Goal: Task Accomplishment & Management: Use online tool/utility

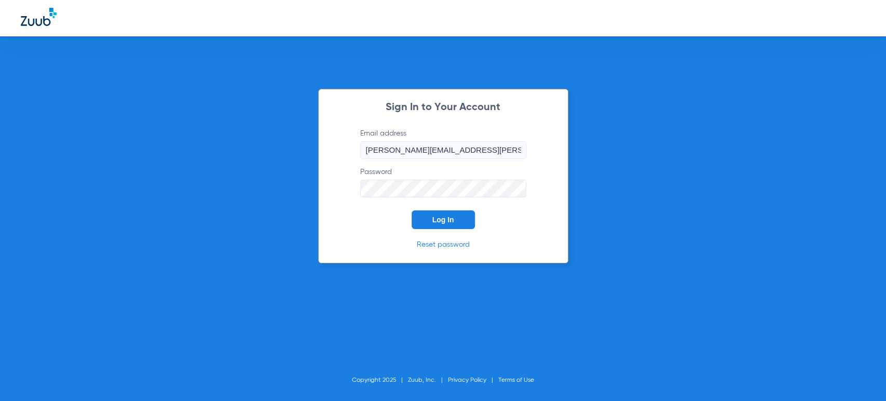
click at [423, 224] on button "Log In" at bounding box center [442, 219] width 63 height 19
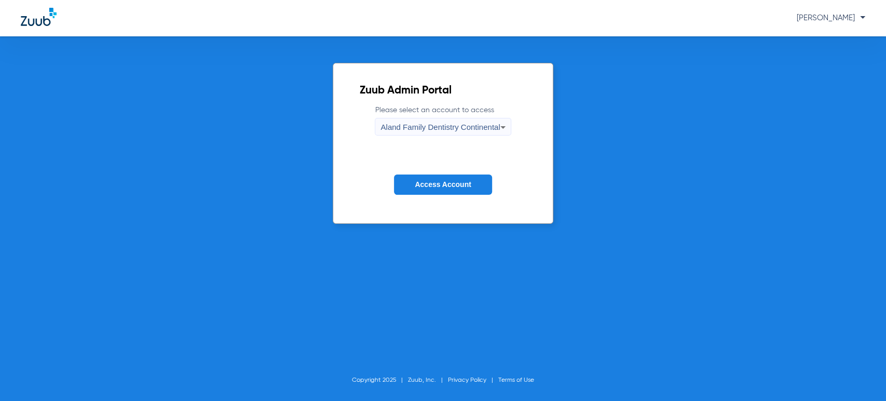
click at [452, 132] on div "Aland Family Dentistry Continental" at bounding box center [439, 127] width 119 height 18
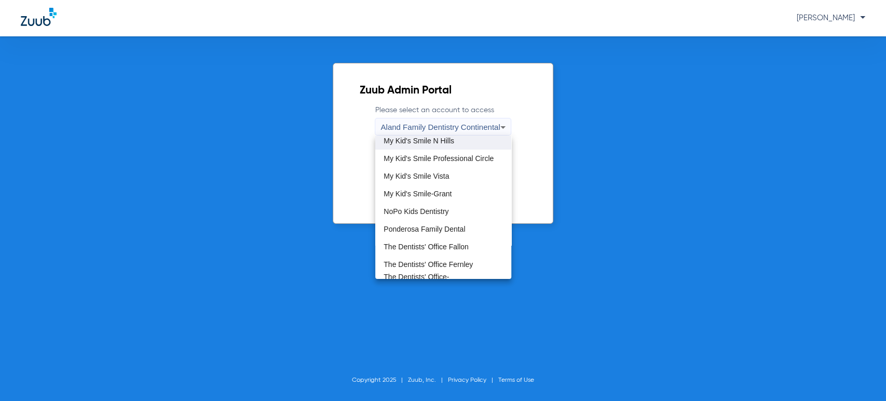
scroll to position [288, 0]
click at [438, 191] on span "My Kid's Smile-Grant" at bounding box center [417, 191] width 68 height 7
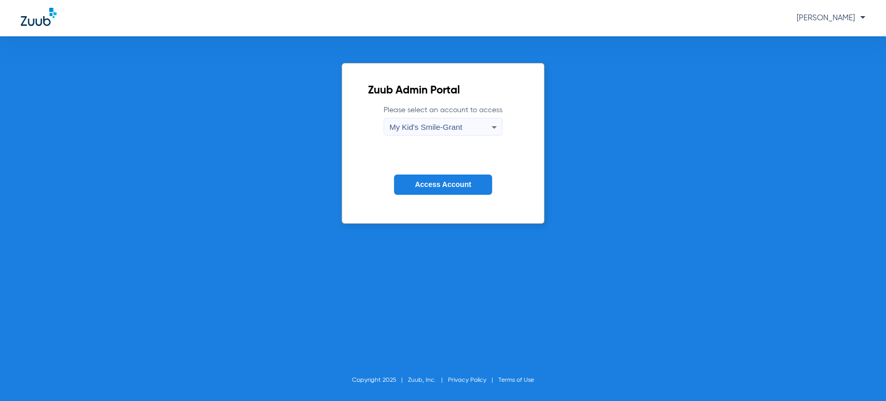
click at [440, 185] on span "Access Account" at bounding box center [443, 184] width 56 height 8
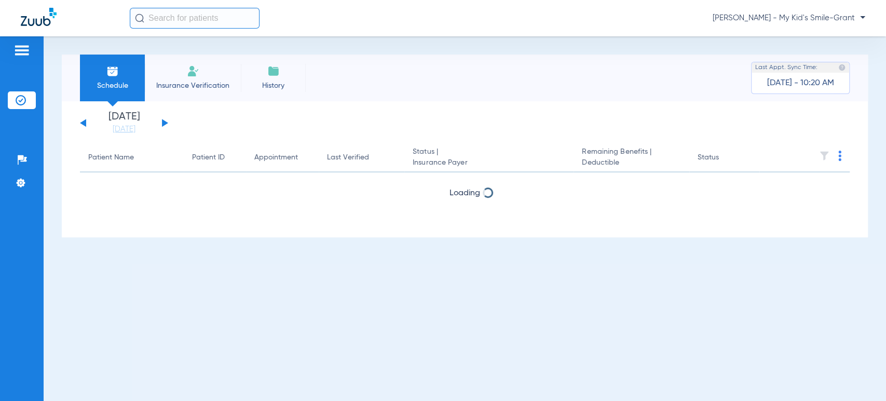
click at [162, 123] on button at bounding box center [165, 123] width 6 height 8
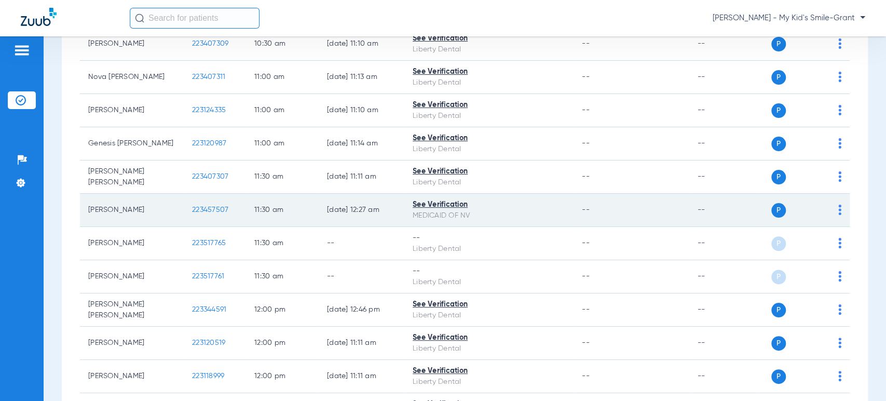
scroll to position [807, 0]
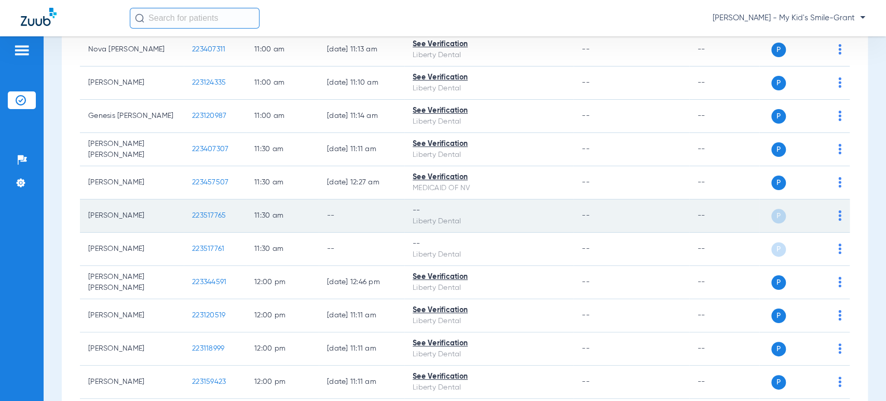
click at [838, 216] on img at bounding box center [839, 215] width 3 height 10
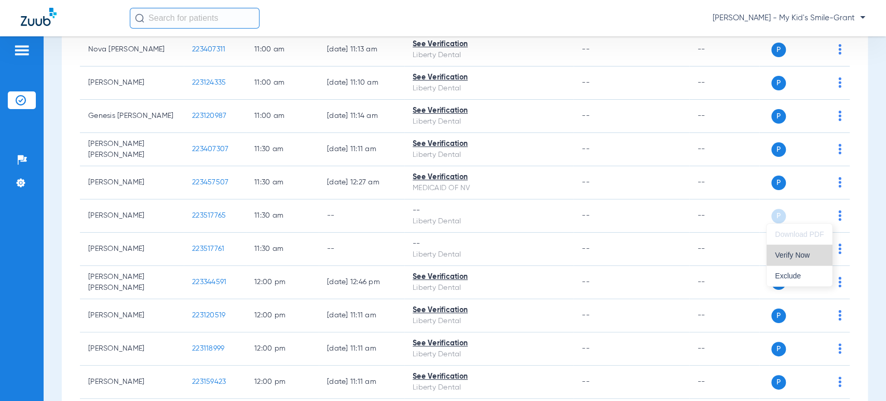
click at [826, 253] on button "Verify Now" at bounding box center [798, 254] width 65 height 21
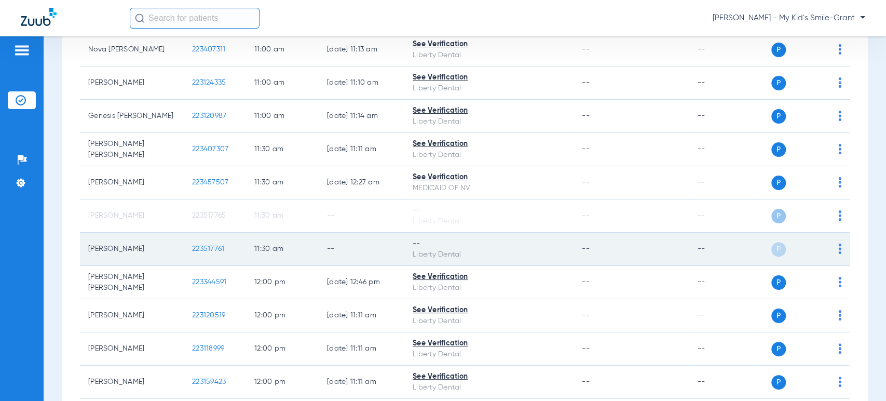
click at [838, 243] on img at bounding box center [839, 248] width 3 height 10
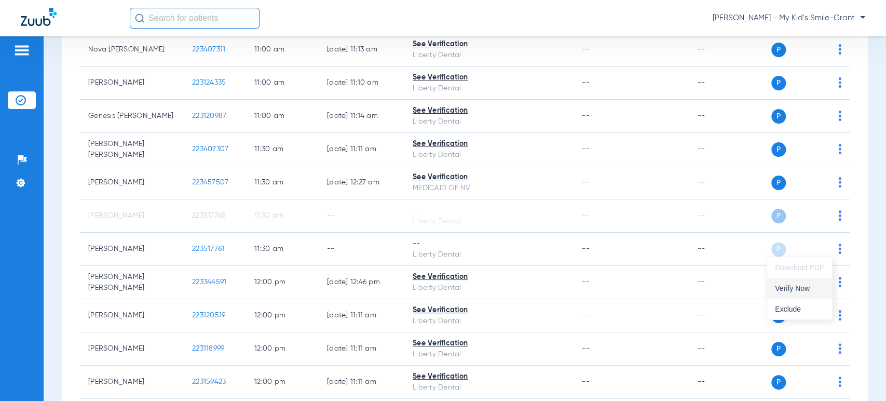
click at [820, 280] on button "Verify Now" at bounding box center [798, 288] width 65 height 21
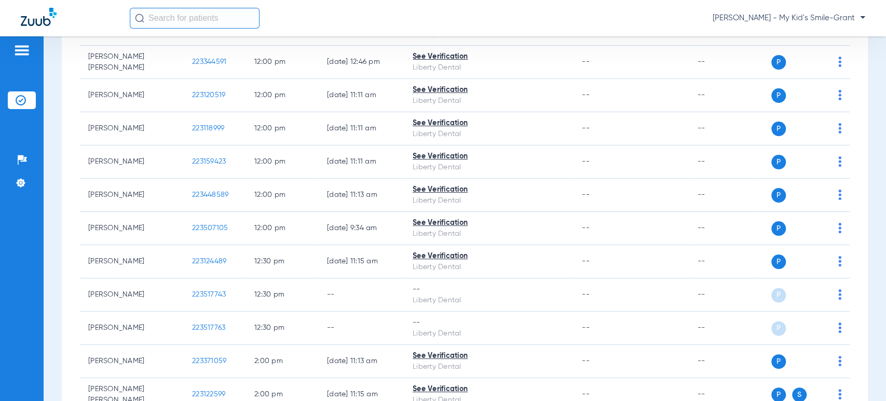
scroll to position [1038, 0]
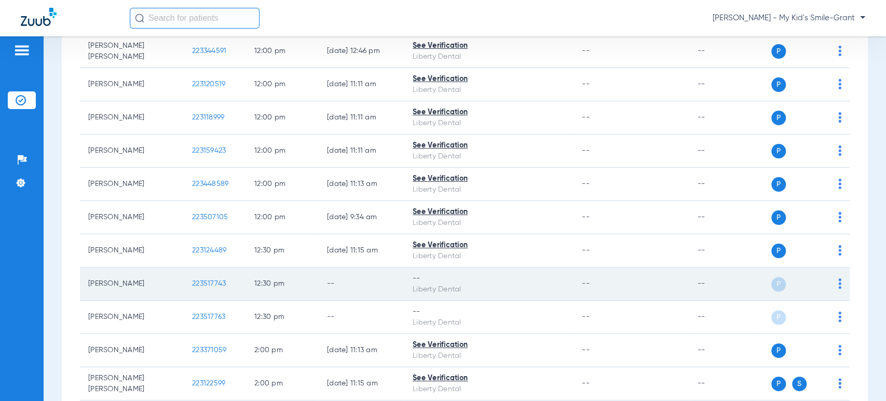
click at [838, 282] on img at bounding box center [839, 283] width 3 height 10
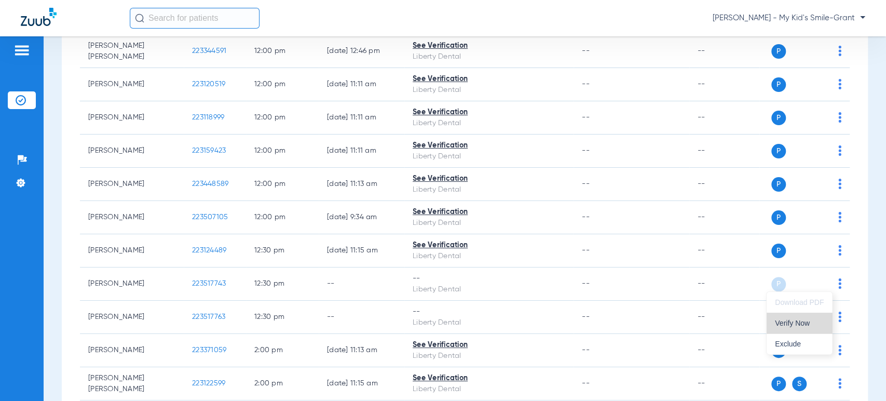
click at [823, 316] on button "Verify Now" at bounding box center [798, 322] width 65 height 21
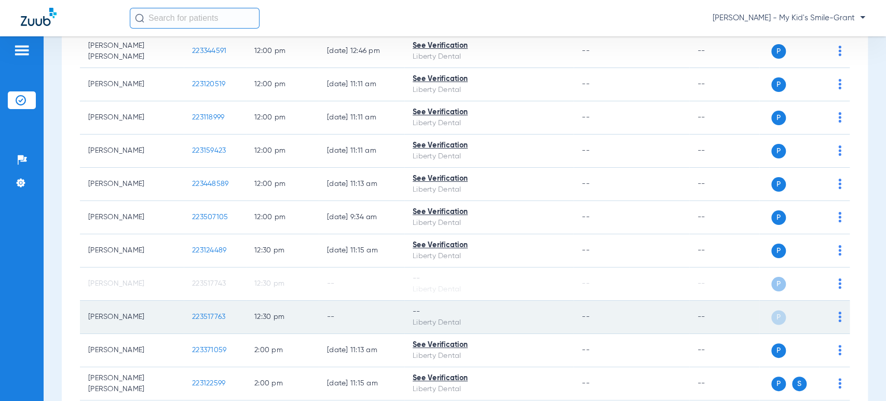
click at [838, 318] on img at bounding box center [839, 316] width 3 height 10
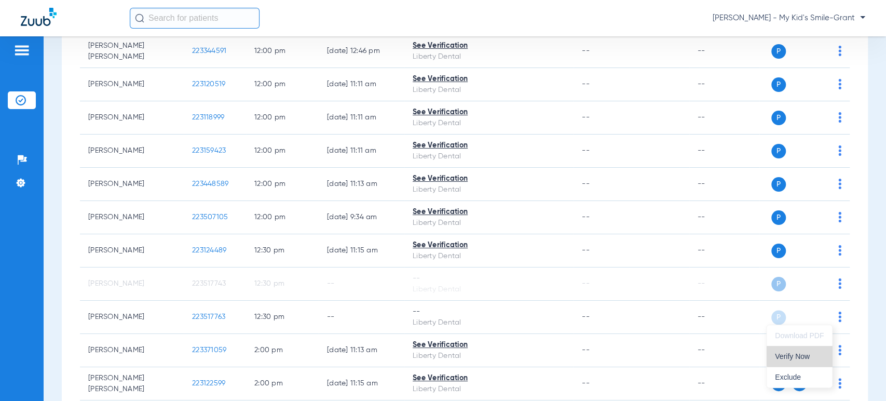
click at [811, 352] on span "Verify Now" at bounding box center [799, 355] width 49 height 7
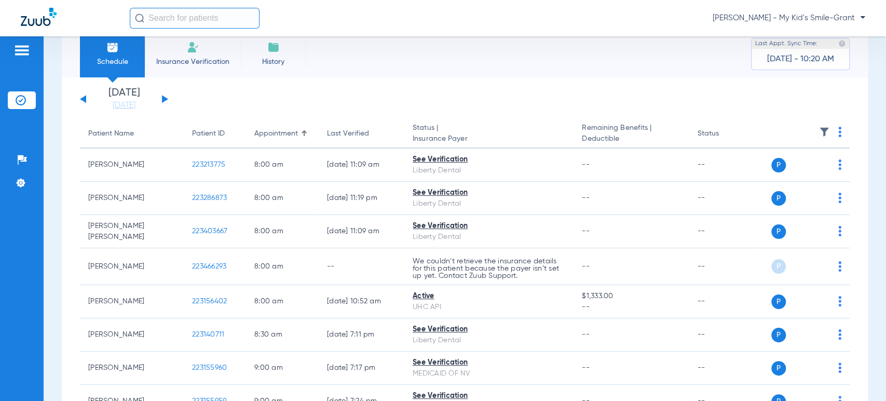
scroll to position [0, 0]
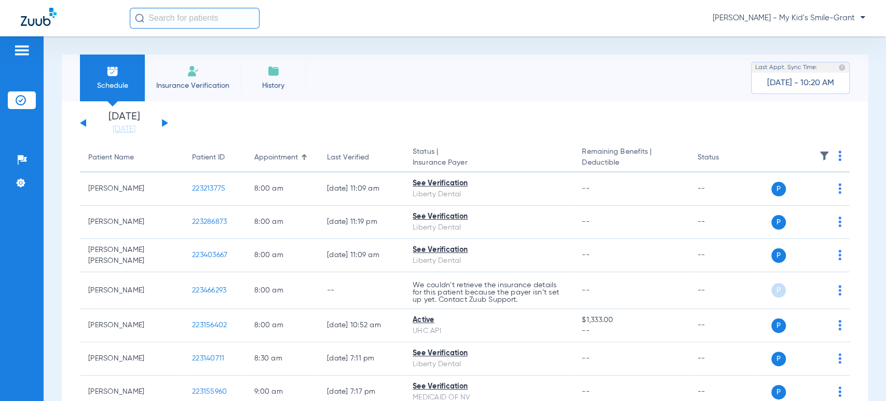
click at [201, 115] on app-single-date-navigator "[DATE] [DATE] [DATE] [DATE] [DATE] [DATE] [DATE] [DATE] [DATE] [DATE] [DATE] [D…" at bounding box center [464, 123] width 769 height 23
click at [799, 17] on span "[PERSON_NAME] - My Kid's Smile-Grant" at bounding box center [788, 18] width 153 height 10
click at [803, 42] on button "Account Selection" at bounding box center [826, 36] width 75 height 21
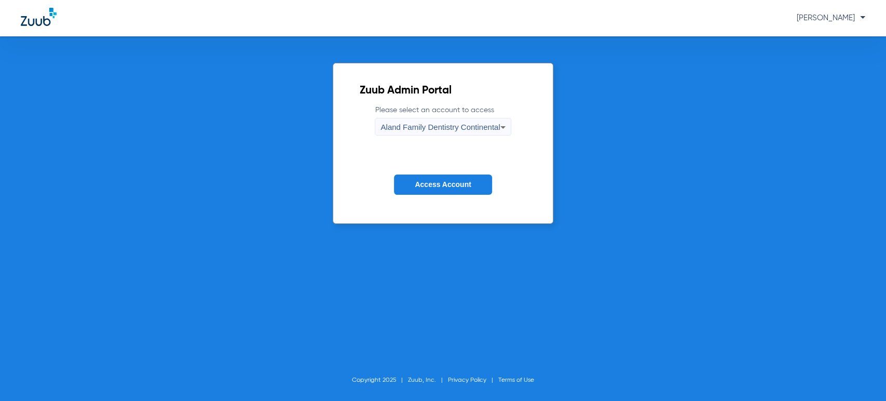
click at [454, 176] on button "Access Account" at bounding box center [443, 184] width 98 height 20
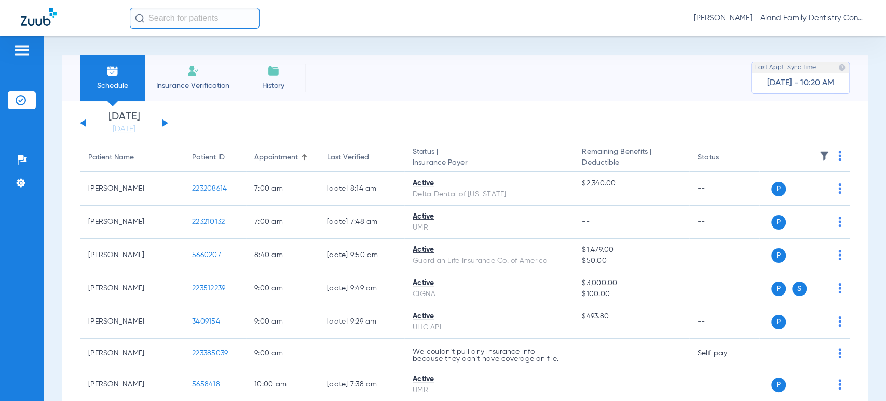
click at [115, 122] on li "Today 08-13-2025" at bounding box center [124, 123] width 62 height 23
click at [127, 124] on link "[DATE]" at bounding box center [124, 129] width 62 height 10
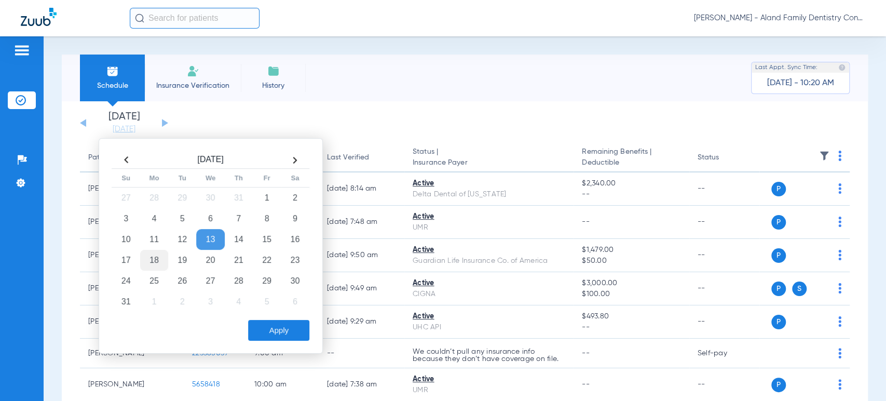
drag, startPoint x: 167, startPoint y: 266, endPoint x: 154, endPoint y: 260, distance: 14.2
click at [154, 260] on table "Aug 2025 Su Mo Tu We Th Fr Sa 27 28 29 30 31 1 2 3 4 5 6 7 8 9 10 11 12 13 14 1…" at bounding box center [211, 231] width 198 height 160
click at [154, 260] on td "18" at bounding box center [154, 260] width 28 height 21
click at [280, 331] on button "Apply" at bounding box center [278, 330] width 61 height 21
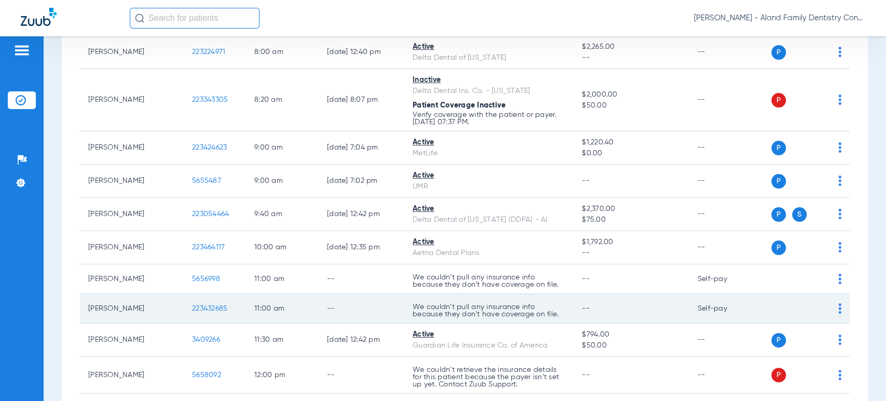
scroll to position [230, 0]
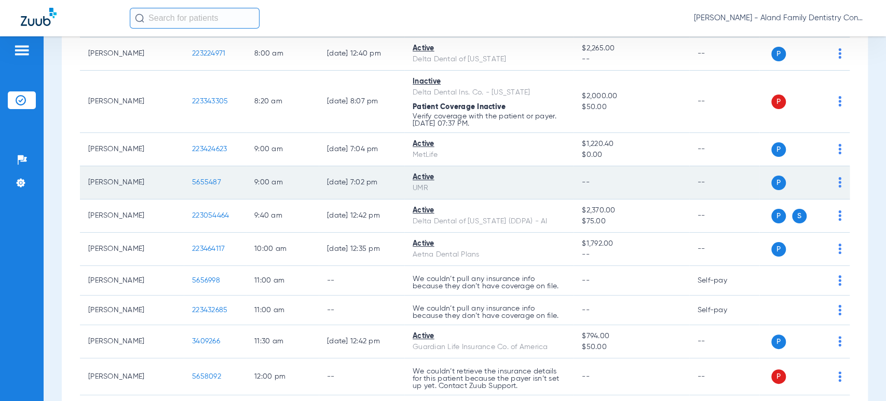
click at [832, 179] on td "P S" at bounding box center [804, 182] width 90 height 33
click at [838, 182] on img at bounding box center [839, 182] width 3 height 10
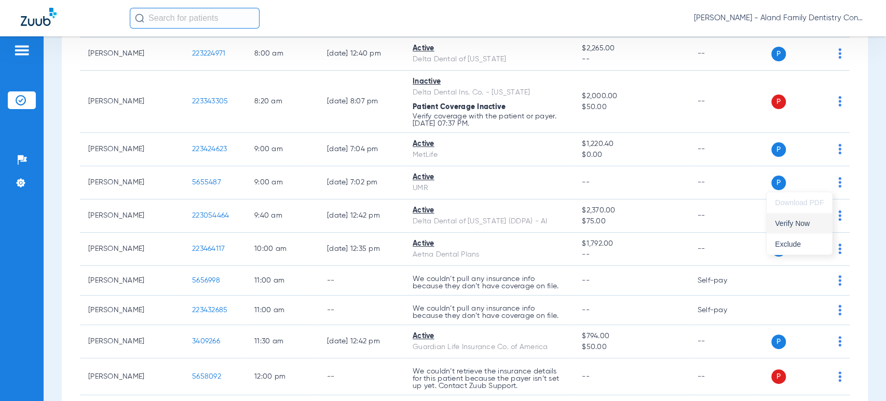
click at [797, 216] on button "Verify Now" at bounding box center [798, 223] width 65 height 21
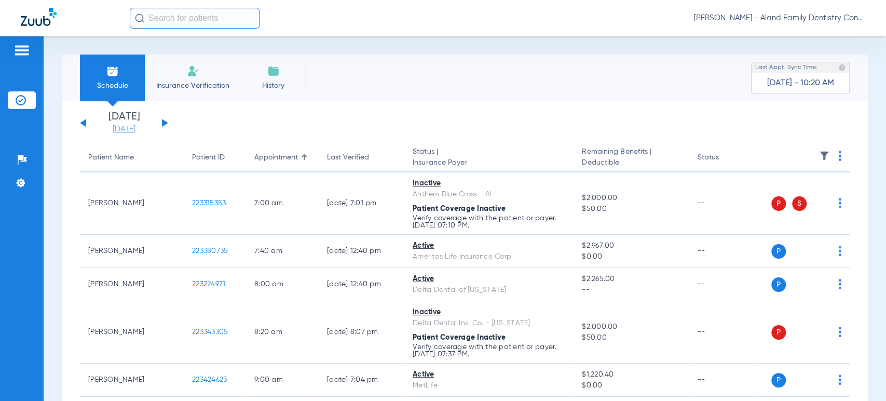
click at [139, 128] on link "[DATE]" at bounding box center [124, 129] width 62 height 10
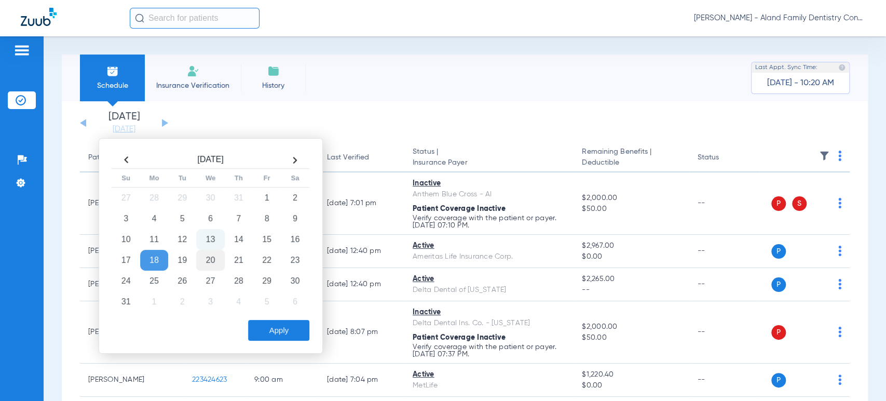
click at [216, 259] on td "20" at bounding box center [210, 260] width 28 height 21
click at [270, 318] on div "Apply" at bounding box center [209, 327] width 200 height 26
click at [271, 324] on button "Apply" at bounding box center [278, 330] width 61 height 21
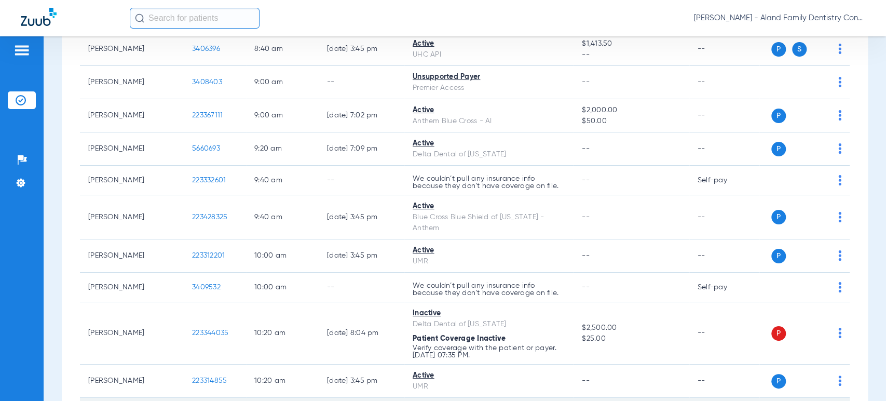
scroll to position [328, 0]
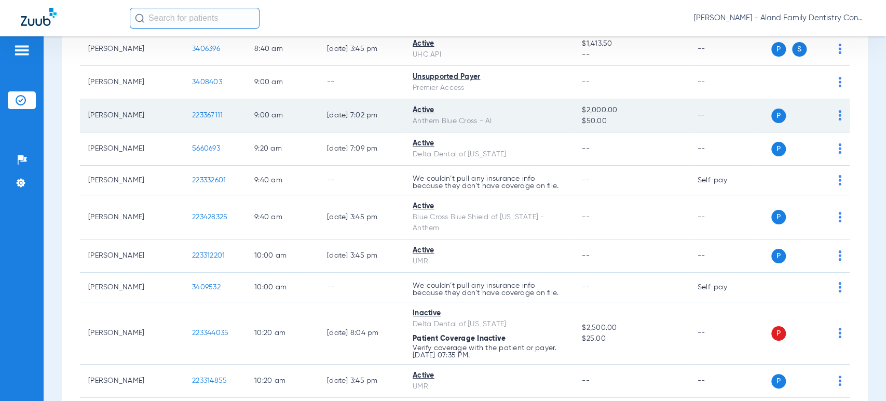
click at [838, 113] on img at bounding box center [839, 115] width 3 height 10
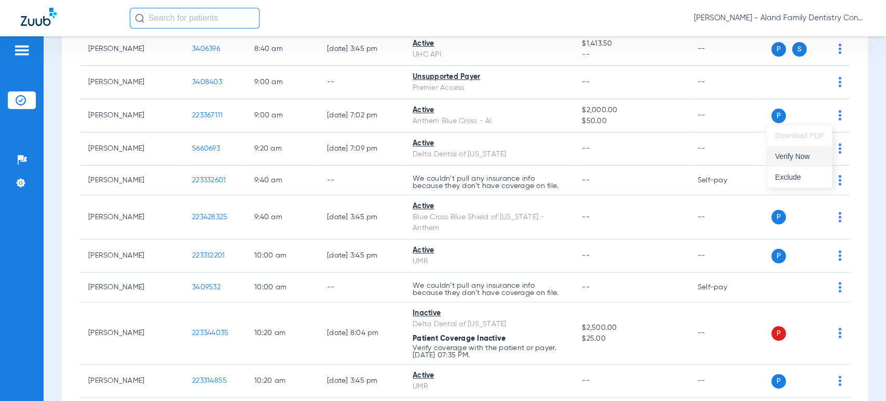
click at [800, 158] on span "Verify Now" at bounding box center [799, 156] width 49 height 7
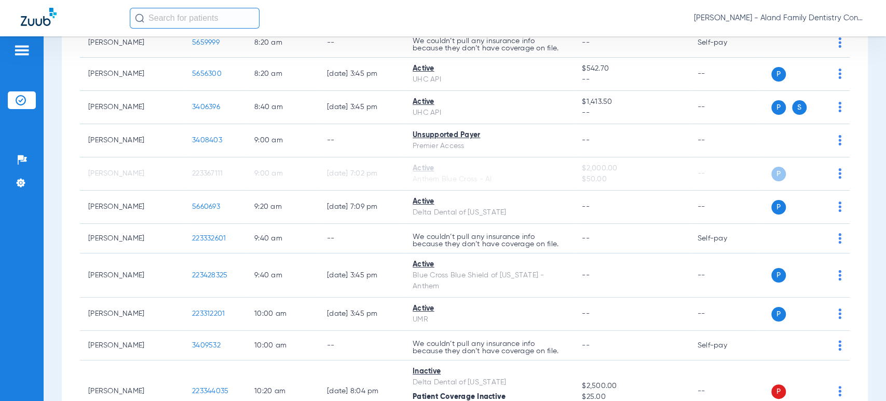
click at [58, 131] on div "Schedule Insurance Verification History Last Appt. Sync Time: Today - 10:20 AM …" at bounding box center [465, 218] width 842 height 364
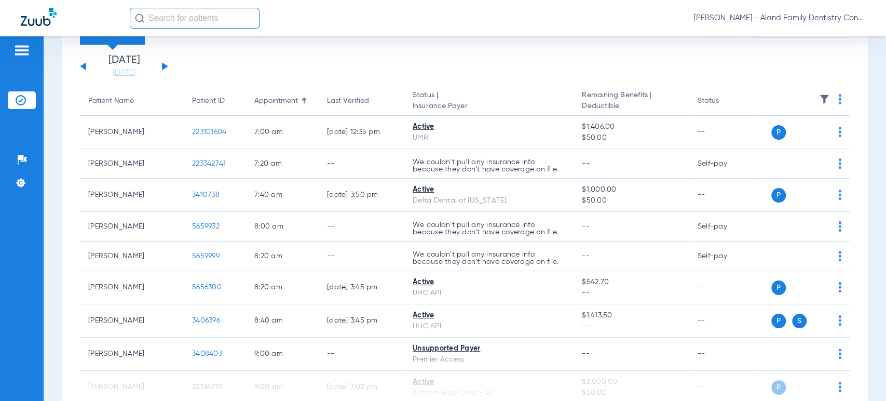
scroll to position [0, 0]
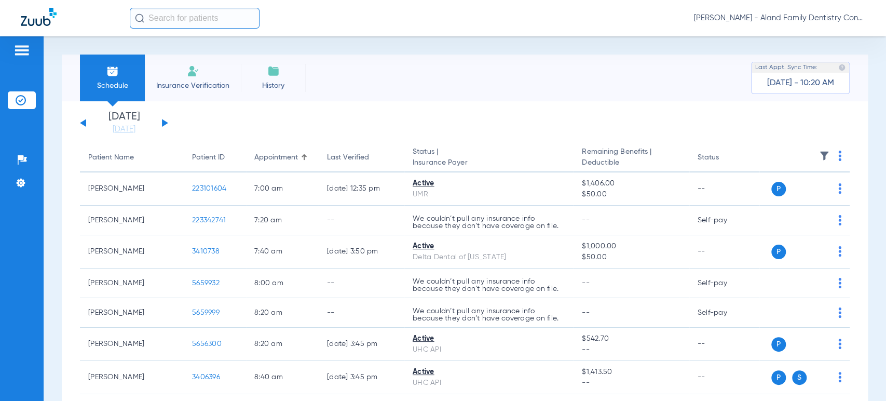
click at [820, 19] on span "Maria Villalobos - Aland Family Dentistry Continental" at bounding box center [779, 18] width 171 height 10
click at [816, 33] on span "Account Selection" at bounding box center [826, 36] width 58 height 7
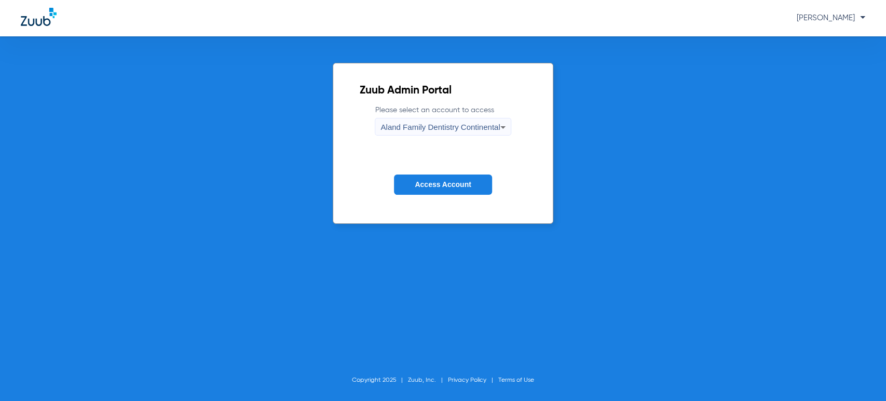
click at [488, 123] on span "Aland Family Dentistry Continental" at bounding box center [439, 126] width 119 height 9
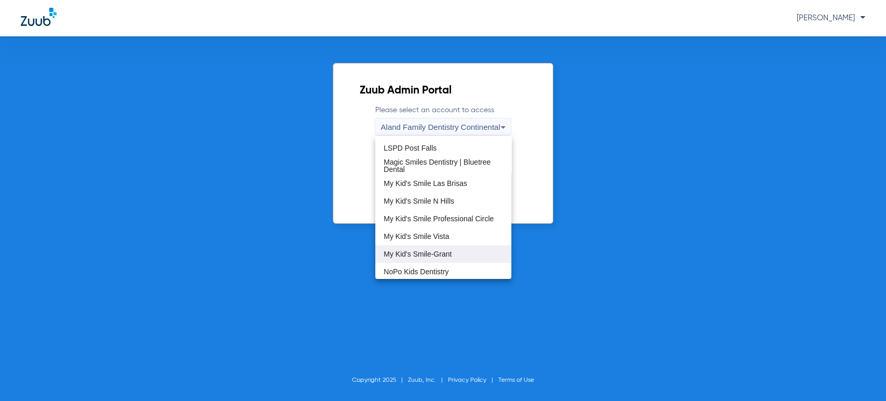
scroll to position [230, 0]
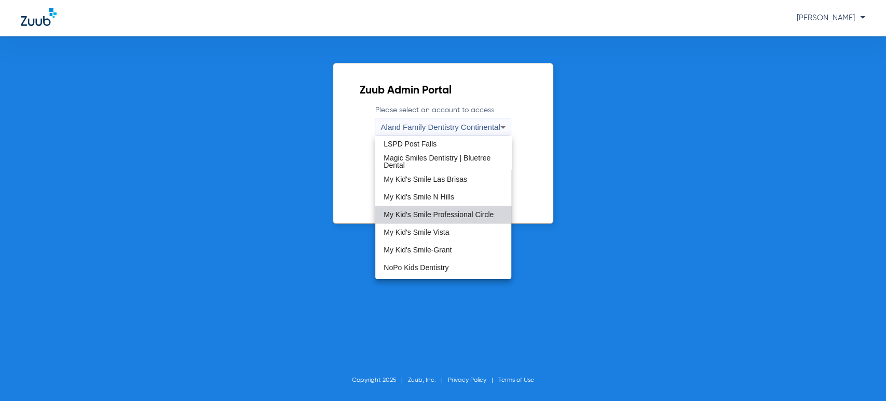
click at [461, 206] on mat-option "My Kid's Smile Professional Circle" at bounding box center [443, 214] width 136 height 18
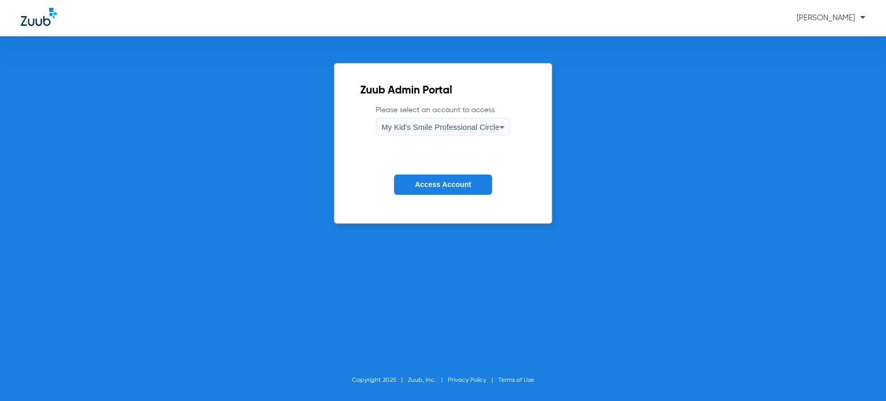
click at [444, 187] on span "Access Account" at bounding box center [443, 184] width 56 height 8
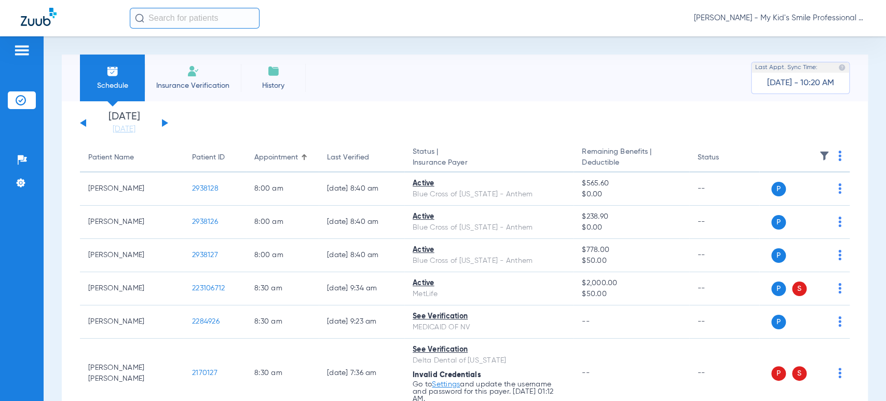
click at [158, 123] on div "[DATE] [DATE] [DATE] [DATE] [DATE] [DATE] [DATE] [DATE] [DATE] [DATE] [DATE] [D…" at bounding box center [124, 123] width 88 height 23
click at [163, 122] on button at bounding box center [165, 123] width 6 height 8
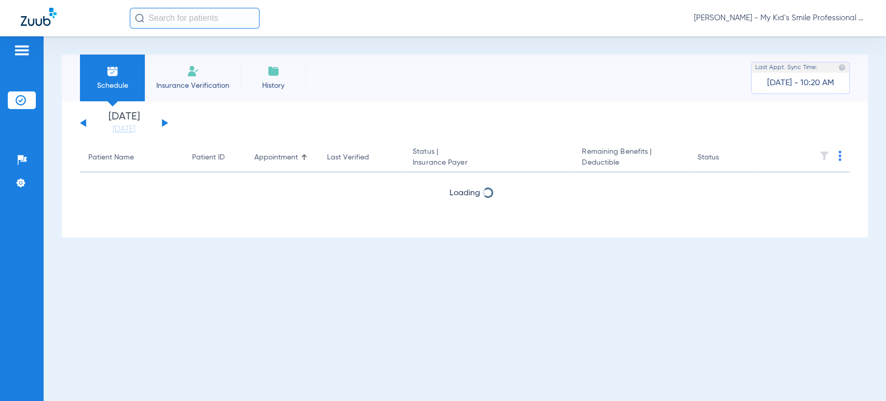
click at [49, 196] on div "Schedule Insurance Verification History Last Appt. Sync Time: Today - 10:20 AM …" at bounding box center [465, 218] width 842 height 364
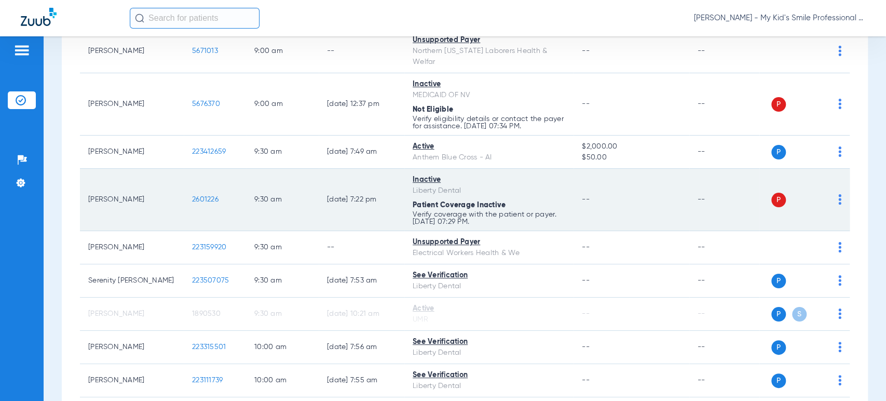
scroll to position [576, 0]
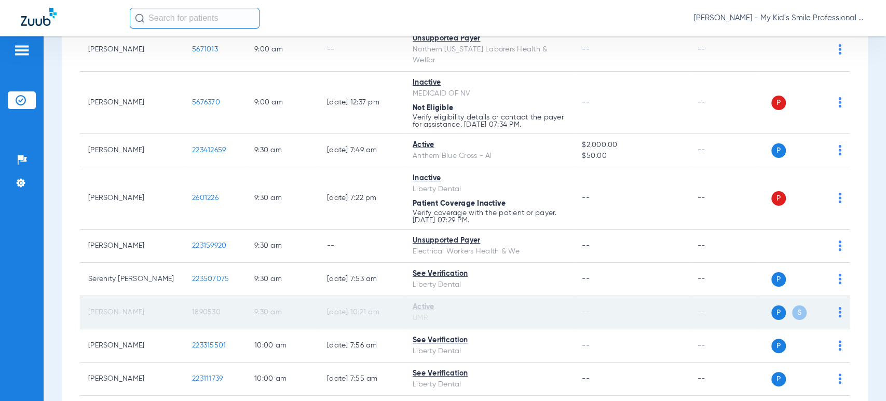
click at [838, 307] on img at bounding box center [839, 312] width 3 height 10
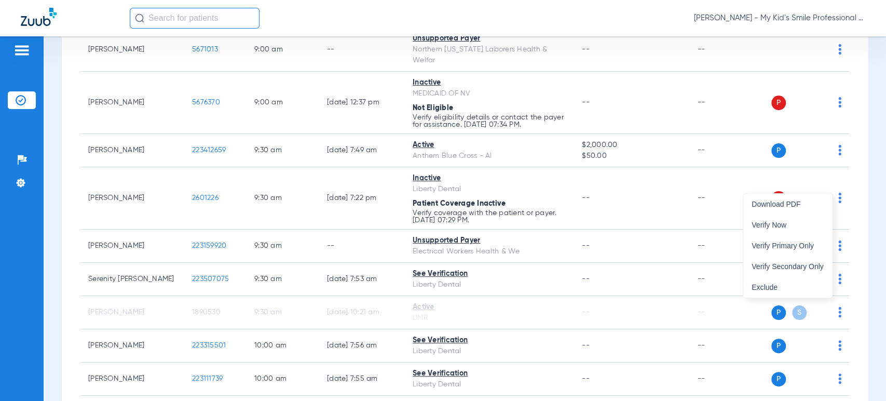
click at [46, 186] on div at bounding box center [443, 200] width 886 height 401
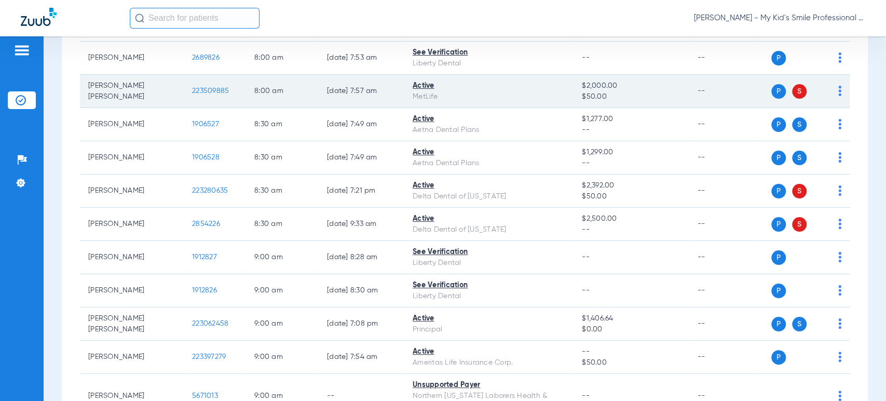
scroll to position [0, 0]
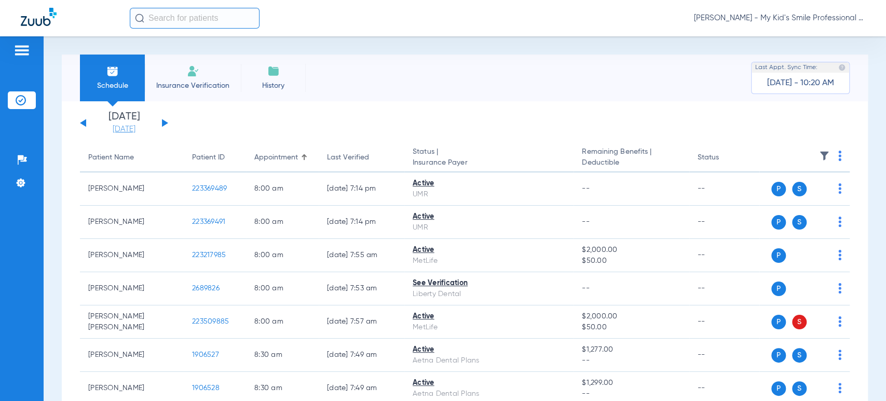
click at [142, 127] on link "[DATE]" at bounding box center [124, 129] width 62 height 10
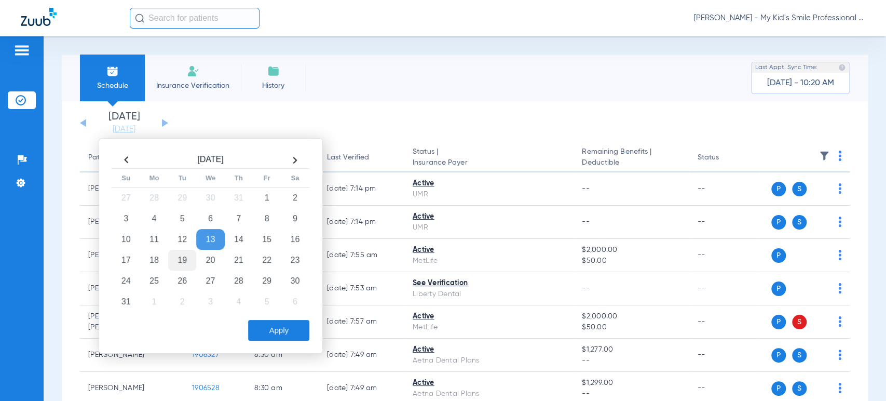
click at [181, 261] on td "19" at bounding box center [182, 260] width 28 height 21
click at [278, 324] on button "Apply" at bounding box center [278, 330] width 61 height 21
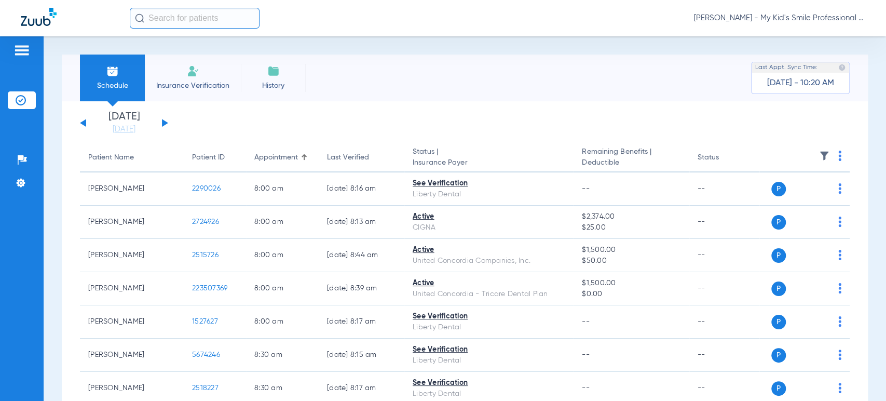
click at [51, 222] on div "Schedule Insurance Verification History Last Appt. Sync Time: Today - 10:20 AM …" at bounding box center [465, 218] width 842 height 364
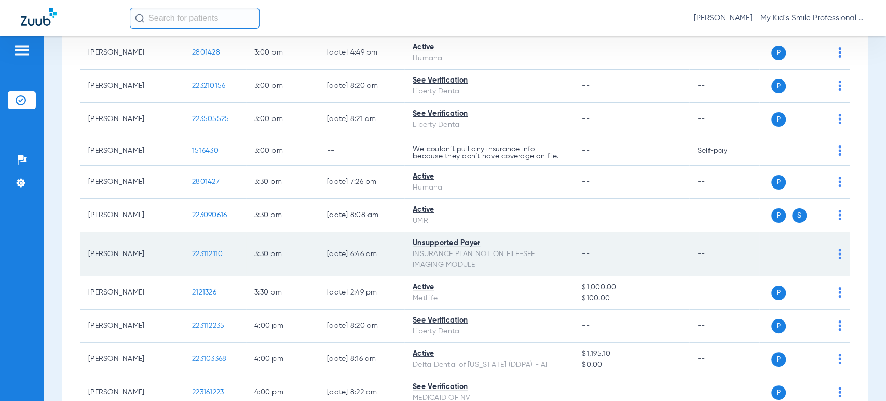
scroll to position [1844, 0]
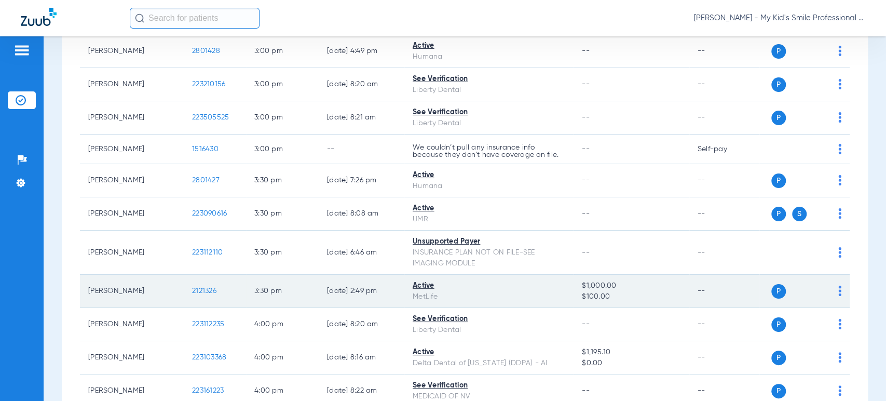
click at [838, 285] on img at bounding box center [839, 290] width 3 height 10
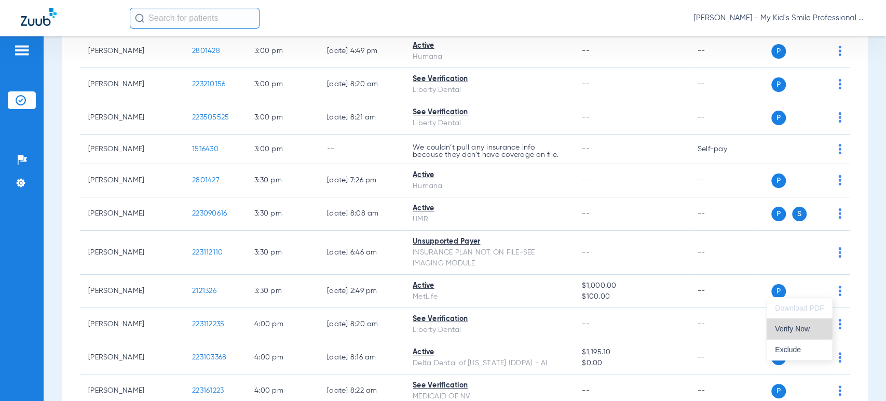
click at [789, 326] on span "Verify Now" at bounding box center [799, 328] width 49 height 7
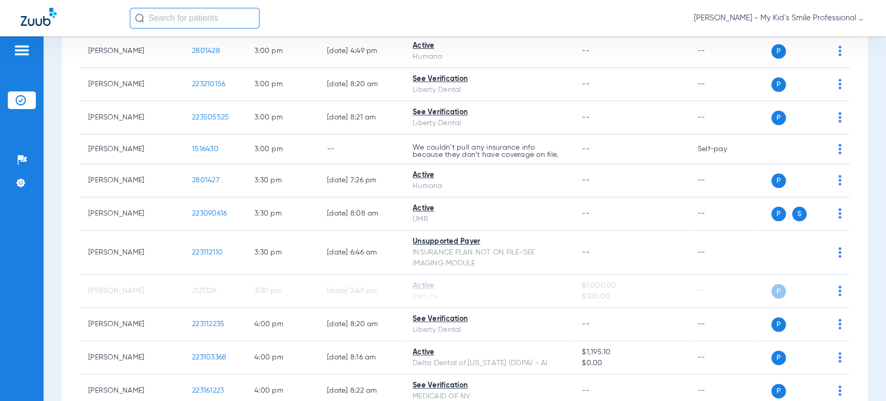
click at [818, 20] on span "Maria Villalobos - My Kid's Smile Professional Circle" at bounding box center [779, 18] width 171 height 10
click at [817, 34] on span "Account Selection" at bounding box center [826, 36] width 58 height 7
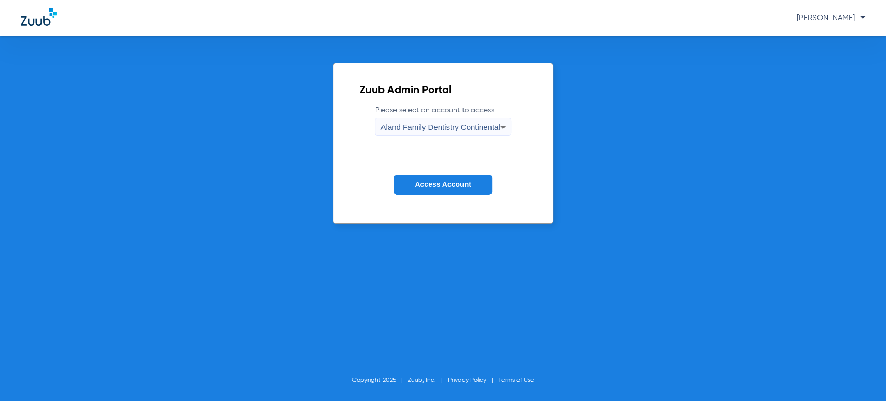
click at [466, 131] on div "Aland Family Dentistry Continental" at bounding box center [439, 127] width 119 height 18
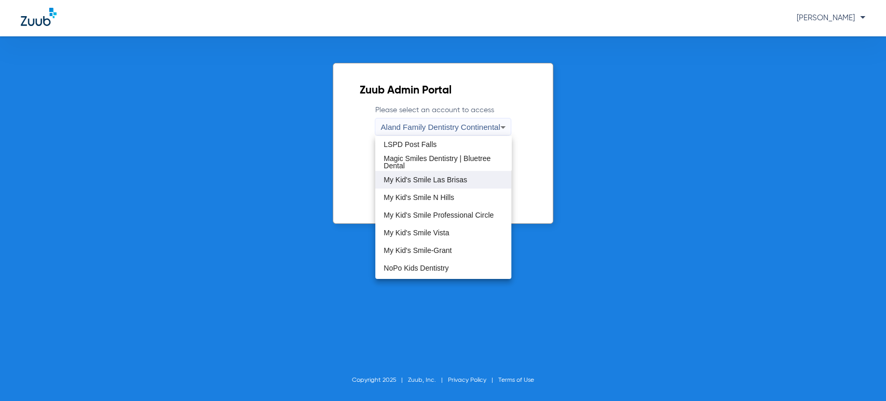
scroll to position [230, 0]
click at [459, 247] on mat-option "My Kid's Smile-Grant" at bounding box center [443, 250] width 136 height 18
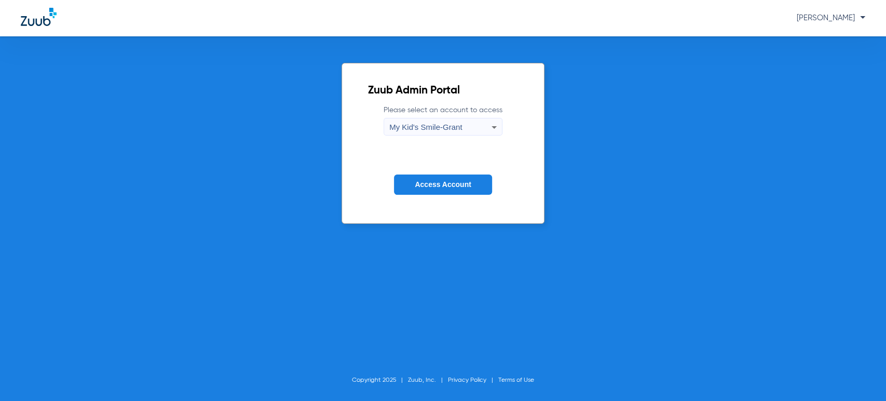
click at [450, 187] on span "Access Account" at bounding box center [443, 184] width 56 height 8
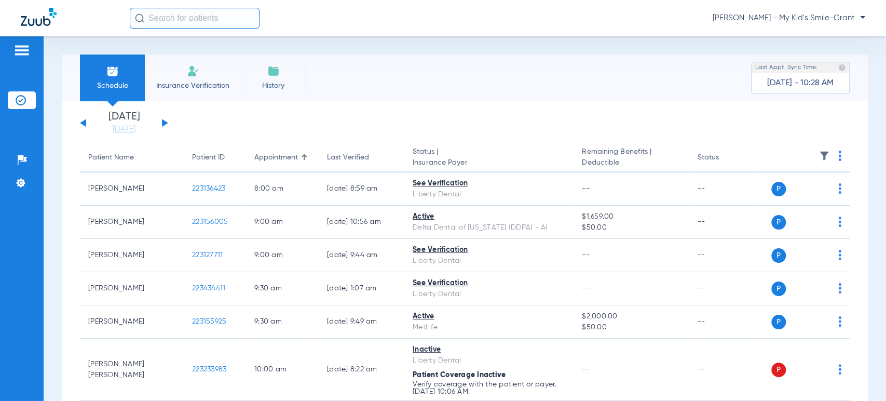
drag, startPoint x: 157, startPoint y: 119, endPoint x: 161, endPoint y: 123, distance: 6.2
click at [158, 120] on div "[DATE] [DATE] [DATE] [DATE] [DATE] [DATE] [DATE] [DATE] [DATE] [DATE] [DATE] [D…" at bounding box center [124, 123] width 88 height 23
click at [164, 124] on button at bounding box center [165, 123] width 6 height 8
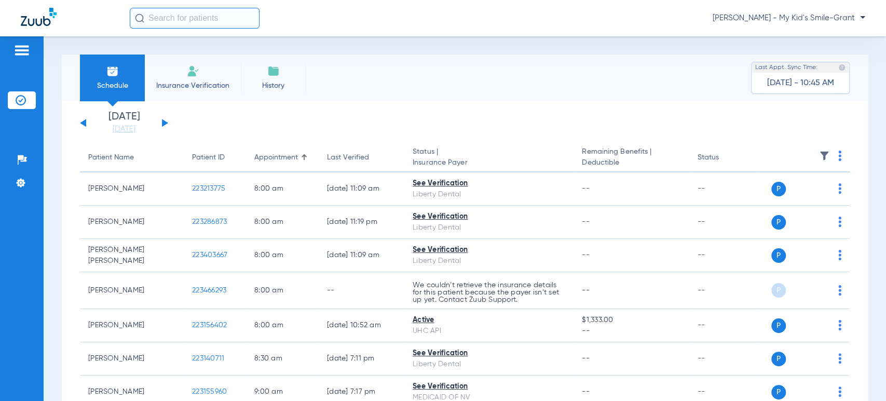
click at [115, 128] on link "[DATE]" at bounding box center [124, 129] width 62 height 10
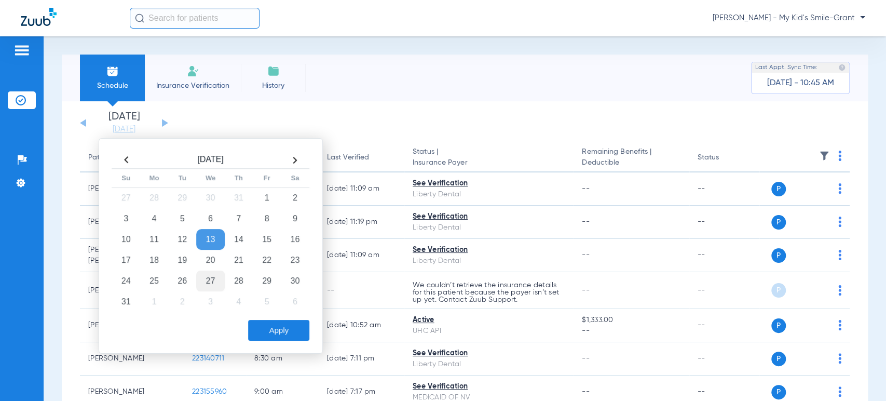
click at [199, 278] on td "27" at bounding box center [210, 280] width 28 height 21
click at [280, 327] on button "Apply" at bounding box center [278, 330] width 61 height 21
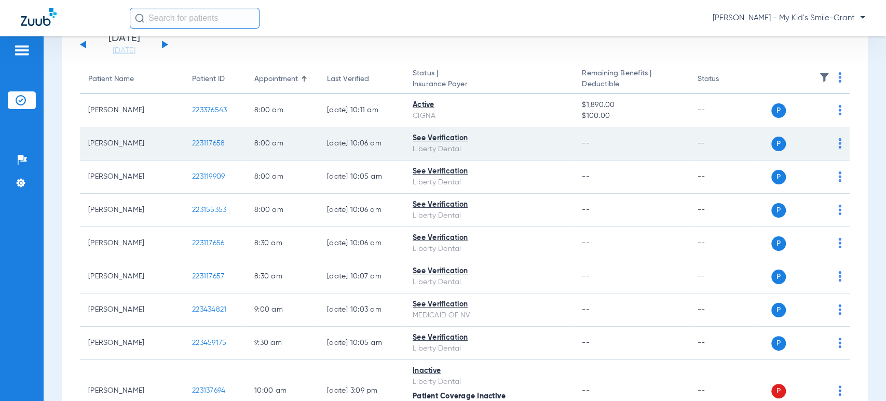
scroll to position [115, 0]
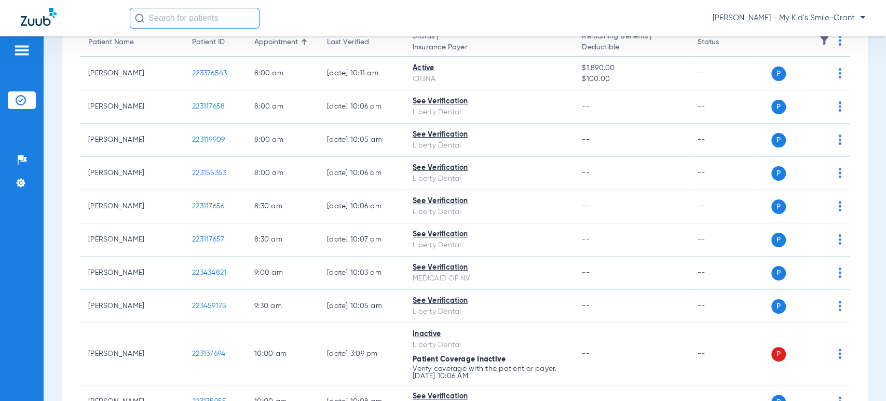
click at [51, 214] on div "Schedule Insurance Verification History Last Appt. Sync Time: Today - 10:52 AM …" at bounding box center [465, 218] width 842 height 364
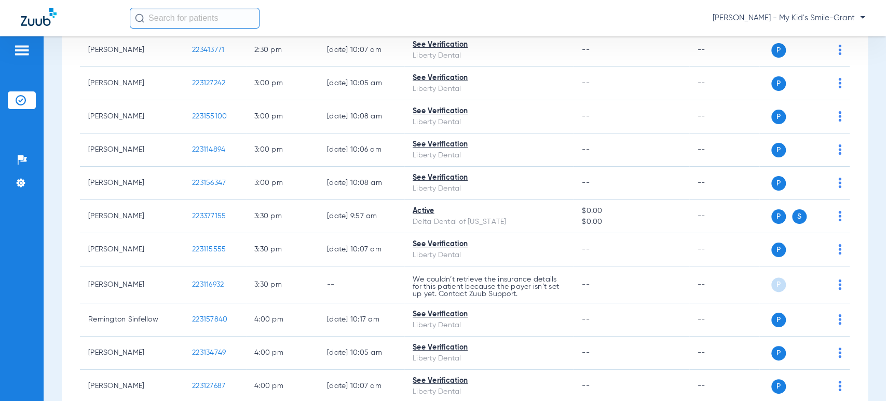
scroll to position [1059, 0]
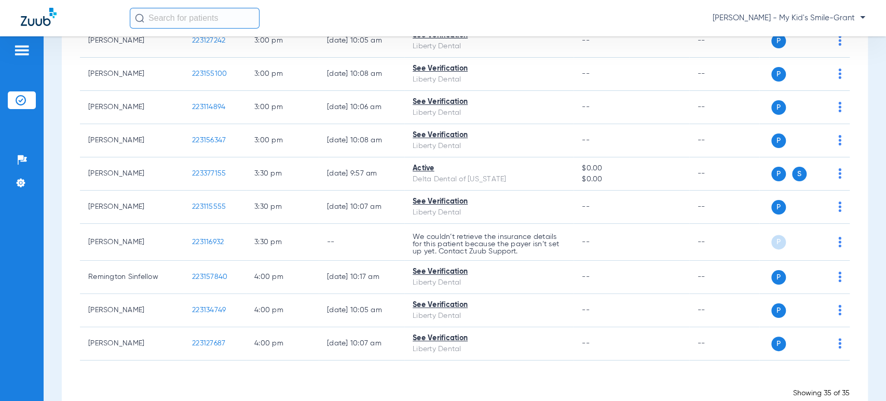
scroll to position [1038, 0]
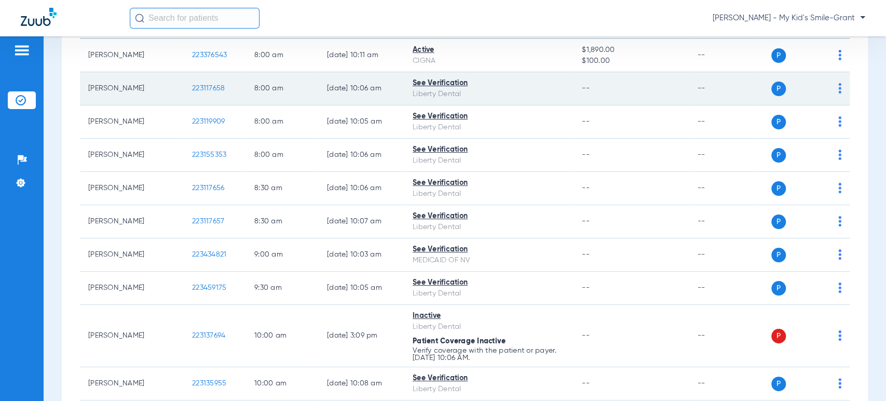
scroll to position [0, 0]
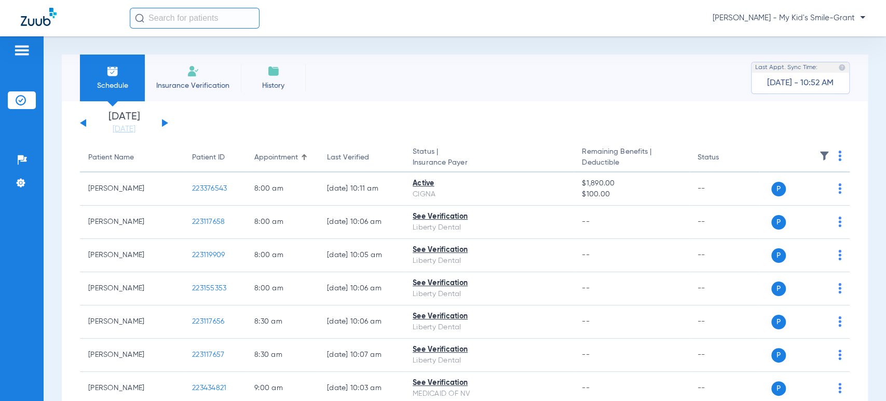
click at [165, 119] on div "[DATE] [DATE] [DATE] [DATE] [DATE] [DATE] [DATE] [DATE] [DATE] [DATE] [DATE] [D…" at bounding box center [124, 123] width 88 height 23
click at [161, 123] on div "[DATE] [DATE] [DATE] [DATE] [DATE] [DATE] [DATE] [DATE] [DATE] [DATE] [DATE] [D…" at bounding box center [124, 123] width 88 height 23
click at [161, 124] on div "[DATE] [DATE] [DATE] [DATE] [DATE] [DATE] [DATE] [DATE] [DATE] [DATE] [DATE] [D…" at bounding box center [124, 123] width 88 height 23
click at [161, 122] on div "[DATE] [DATE] [DATE] [DATE] [DATE] [DATE] [DATE] [DATE] [DATE] [DATE] [DATE] [D…" at bounding box center [124, 123] width 88 height 23
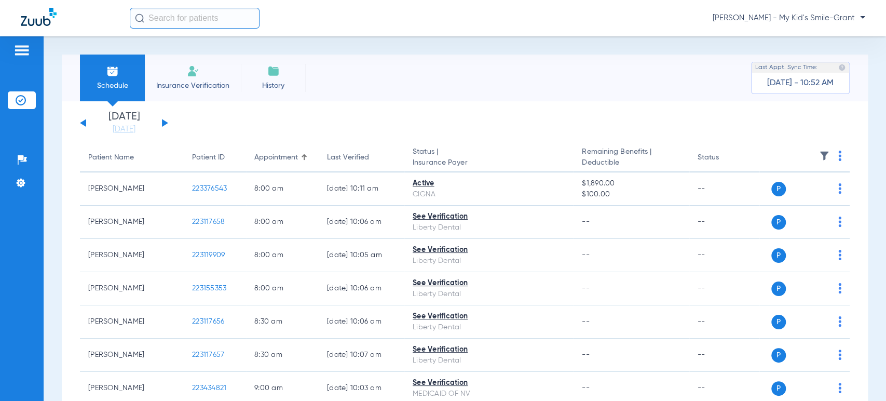
click at [165, 121] on button at bounding box center [165, 123] width 6 height 8
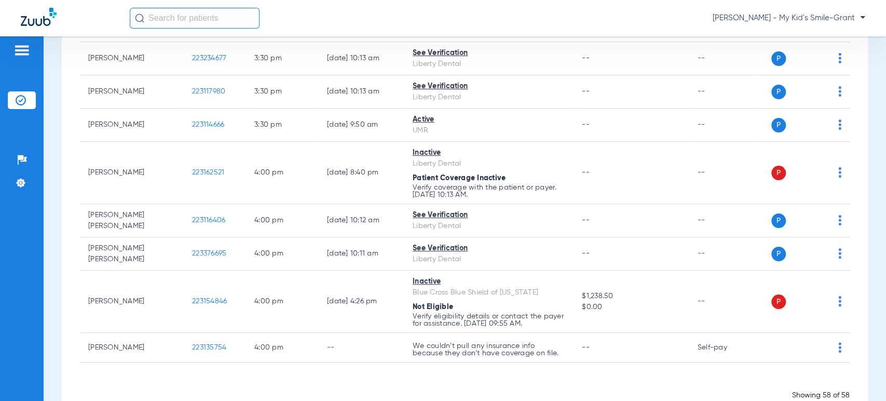
scroll to position [2017, 0]
